Goal: Information Seeking & Learning: Learn about a topic

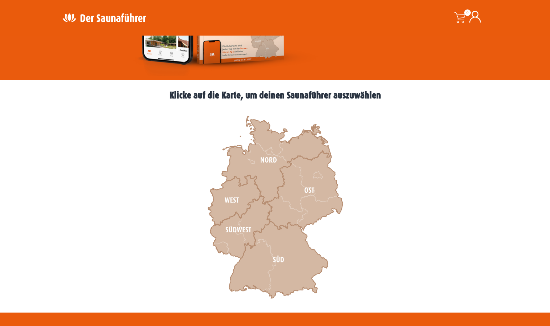
scroll to position [157, 0]
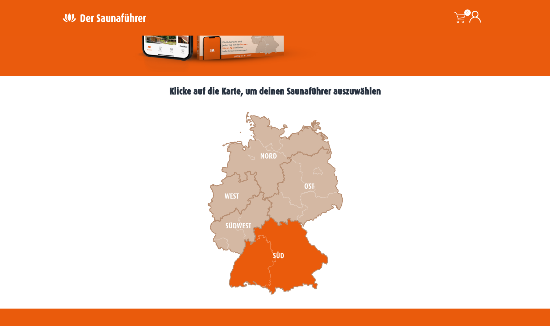
click at [276, 248] on icon at bounding box center [278, 256] width 99 height 77
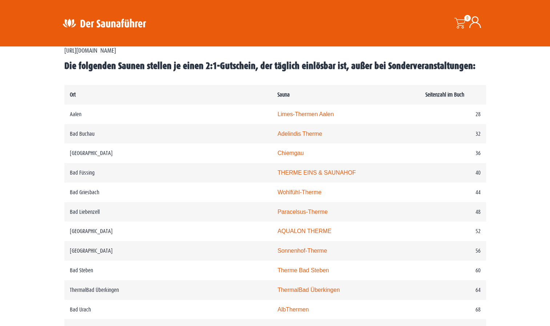
scroll to position [322, 0]
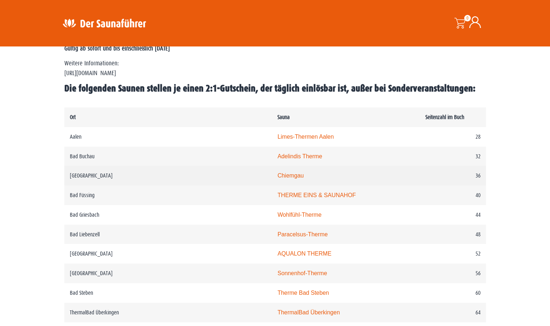
click at [478, 176] on td "36" at bounding box center [453, 176] width 66 height 20
click at [277, 176] on link "Chiemgau" at bounding box center [290, 176] width 26 height 6
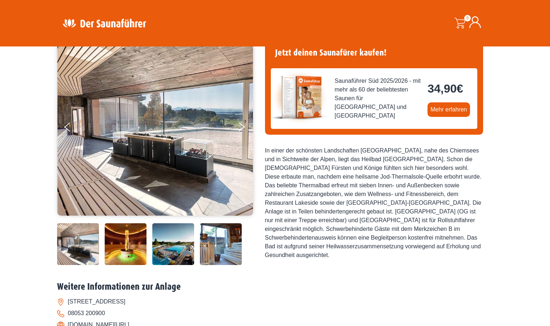
scroll to position [74, 0]
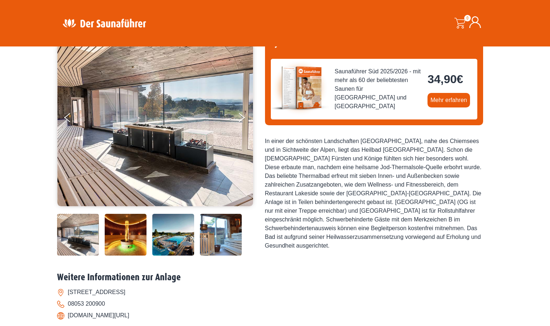
click at [120, 243] on img at bounding box center [126, 235] width 42 height 42
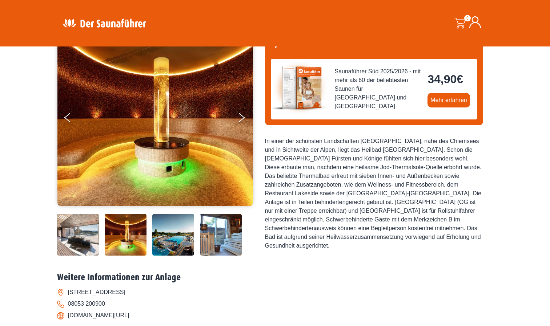
click at [176, 239] on img at bounding box center [173, 235] width 42 height 42
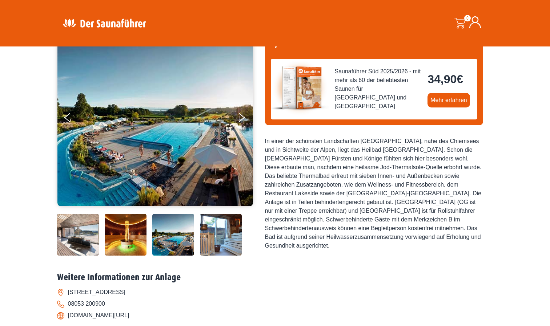
click at [227, 246] on img at bounding box center [221, 235] width 42 height 42
